Goal: Task Accomplishment & Management: Manage account settings

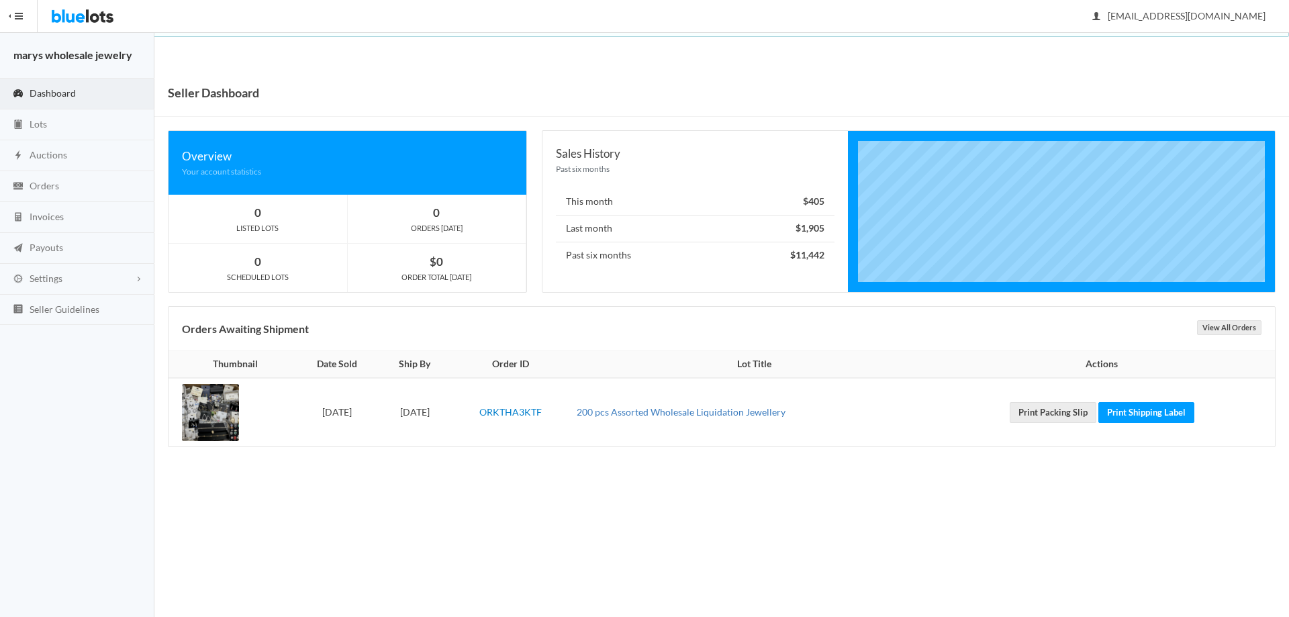
click at [656, 412] on link "200 pcs Assorted Wholesale Liquidation Jewellery" at bounding box center [681, 411] width 209 height 11
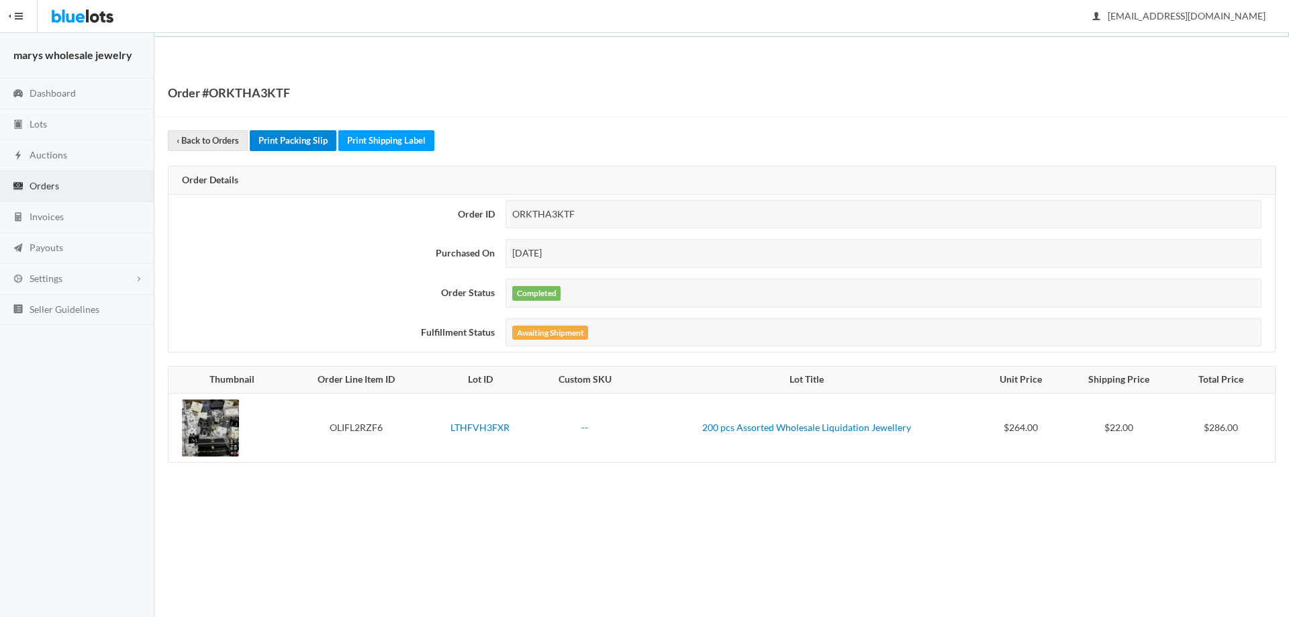
click at [301, 143] on link "Print Packing Slip" at bounding box center [293, 140] width 87 height 21
click at [369, 136] on link "Print Shipping Label" at bounding box center [386, 140] width 96 height 21
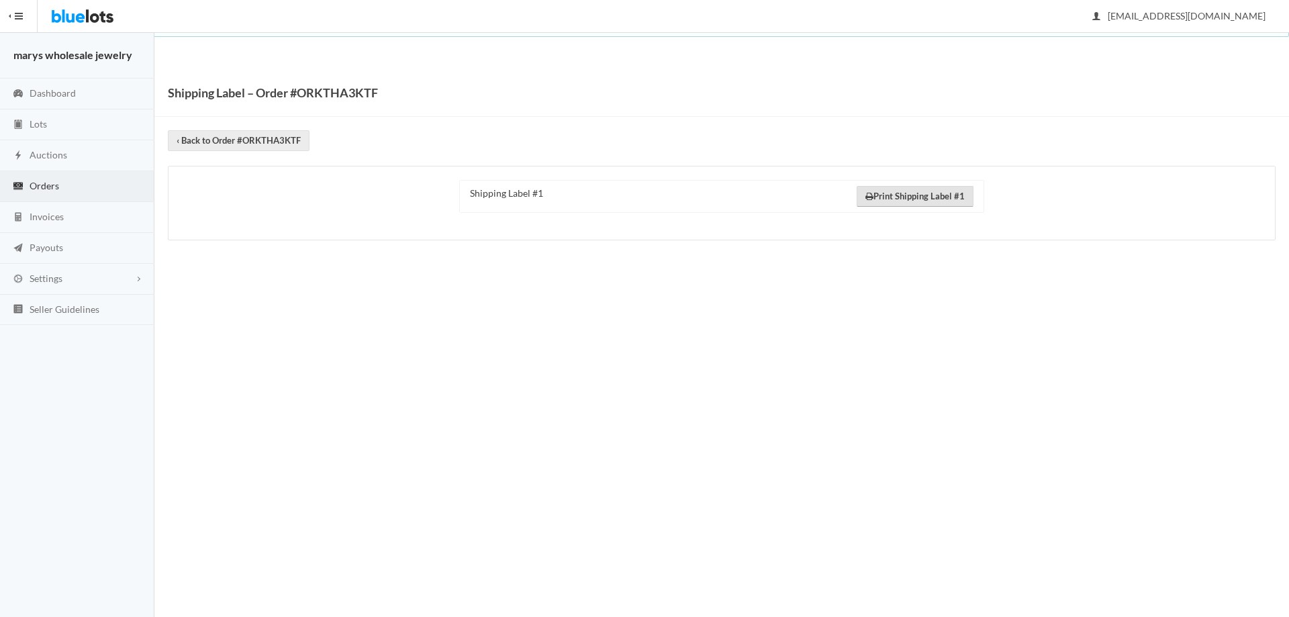
click at [922, 198] on link "Print Shipping Label #1" at bounding box center [914, 196] width 117 height 21
